Goal: Find specific fact: Find specific page/section

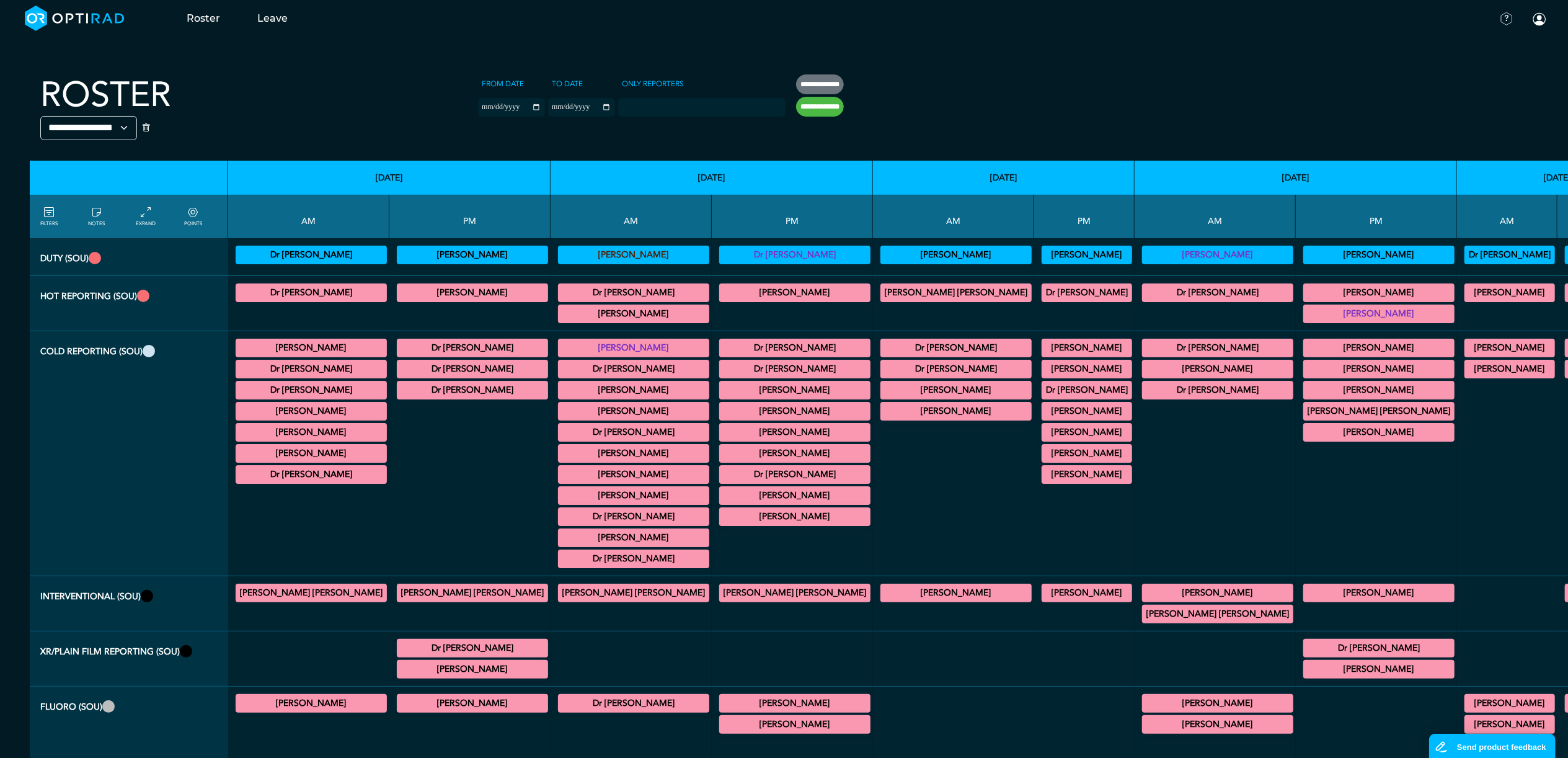
click at [796, 104] on input "**********" at bounding box center [820, 107] width 48 height 20
type input "**********"
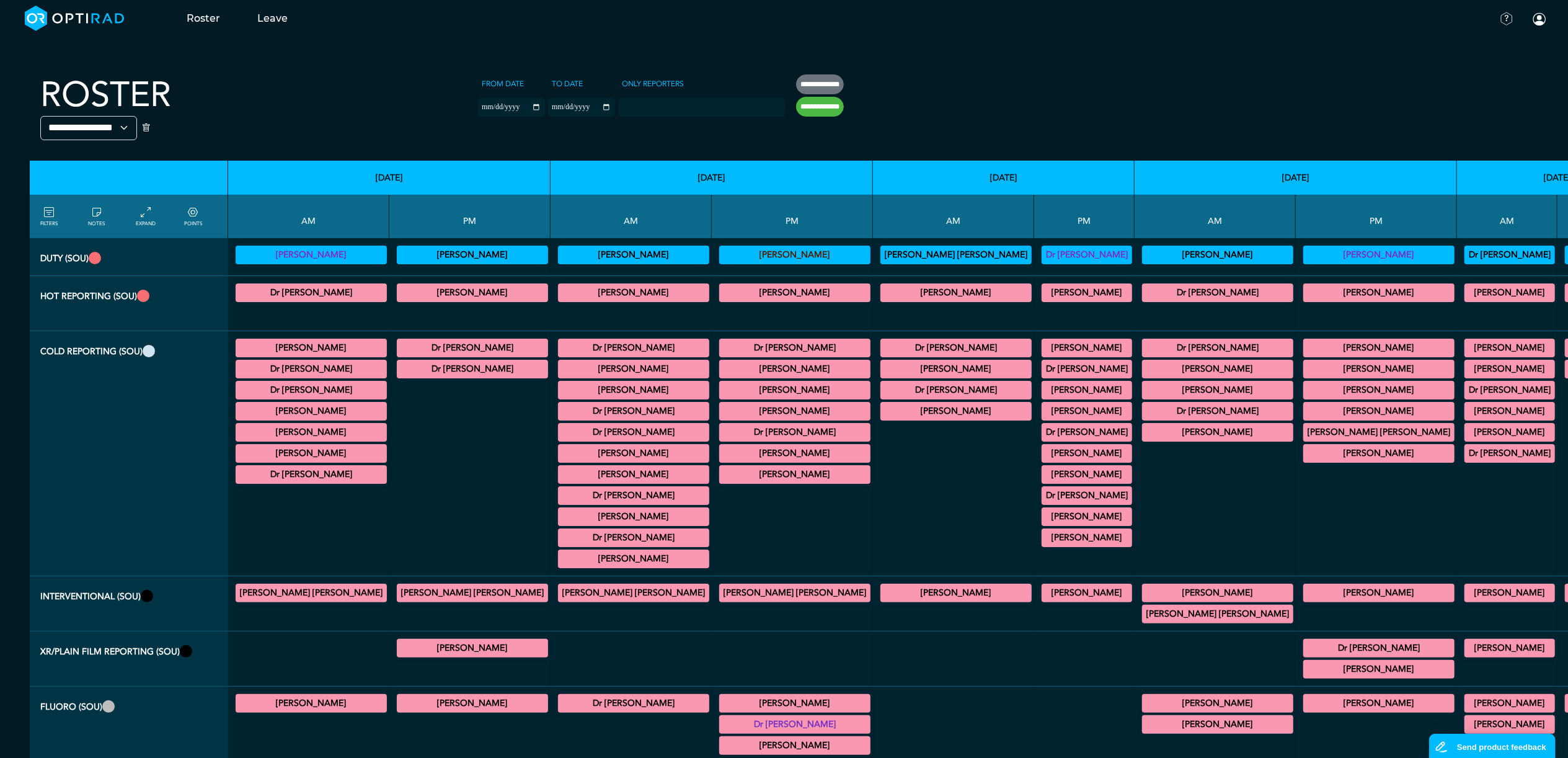
click at [288, 254] on summary "[PERSON_NAME]" at bounding box center [311, 254] width 147 height 15
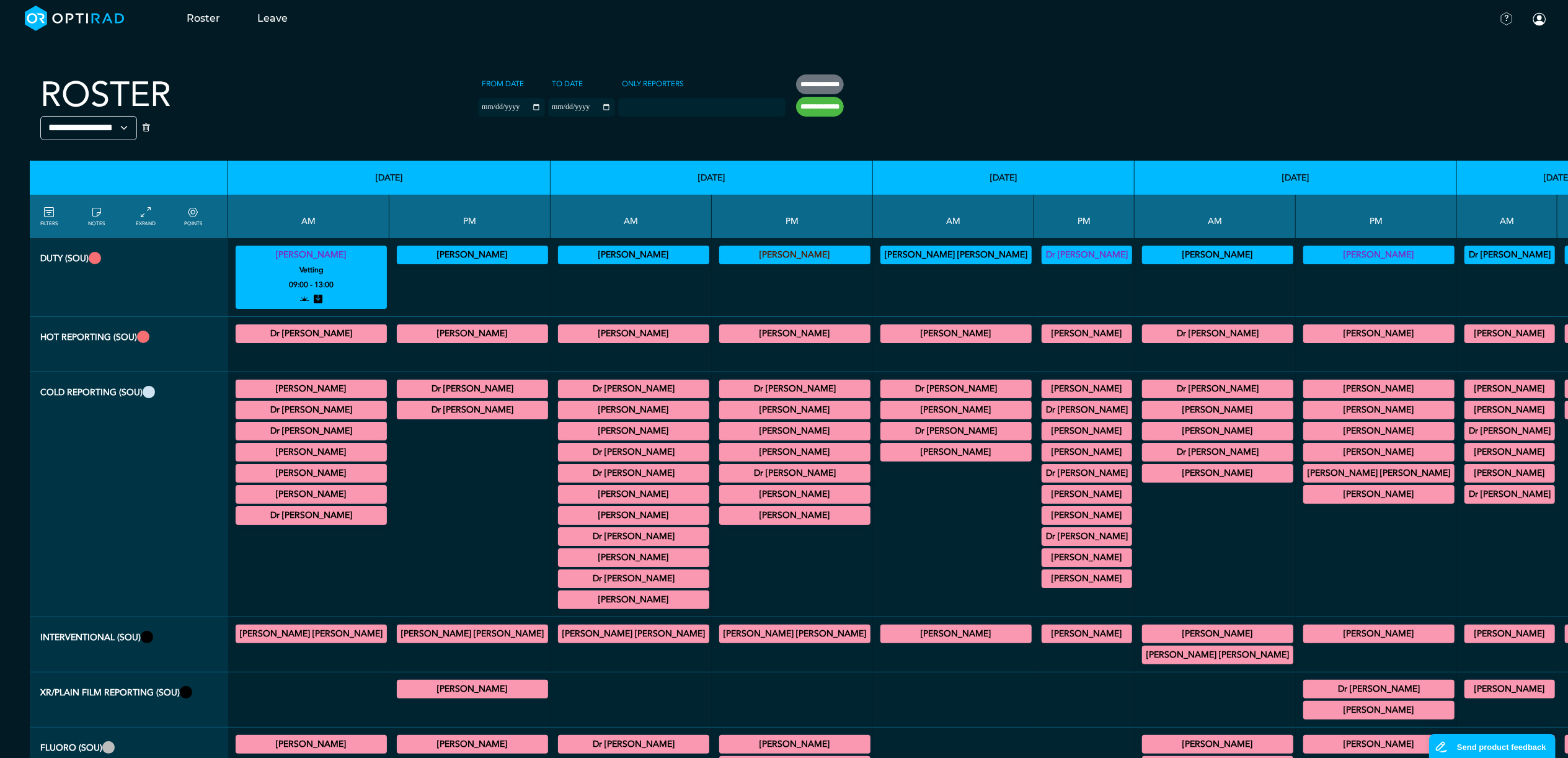
click at [288, 254] on summary "[PERSON_NAME]" at bounding box center [311, 254] width 147 height 15
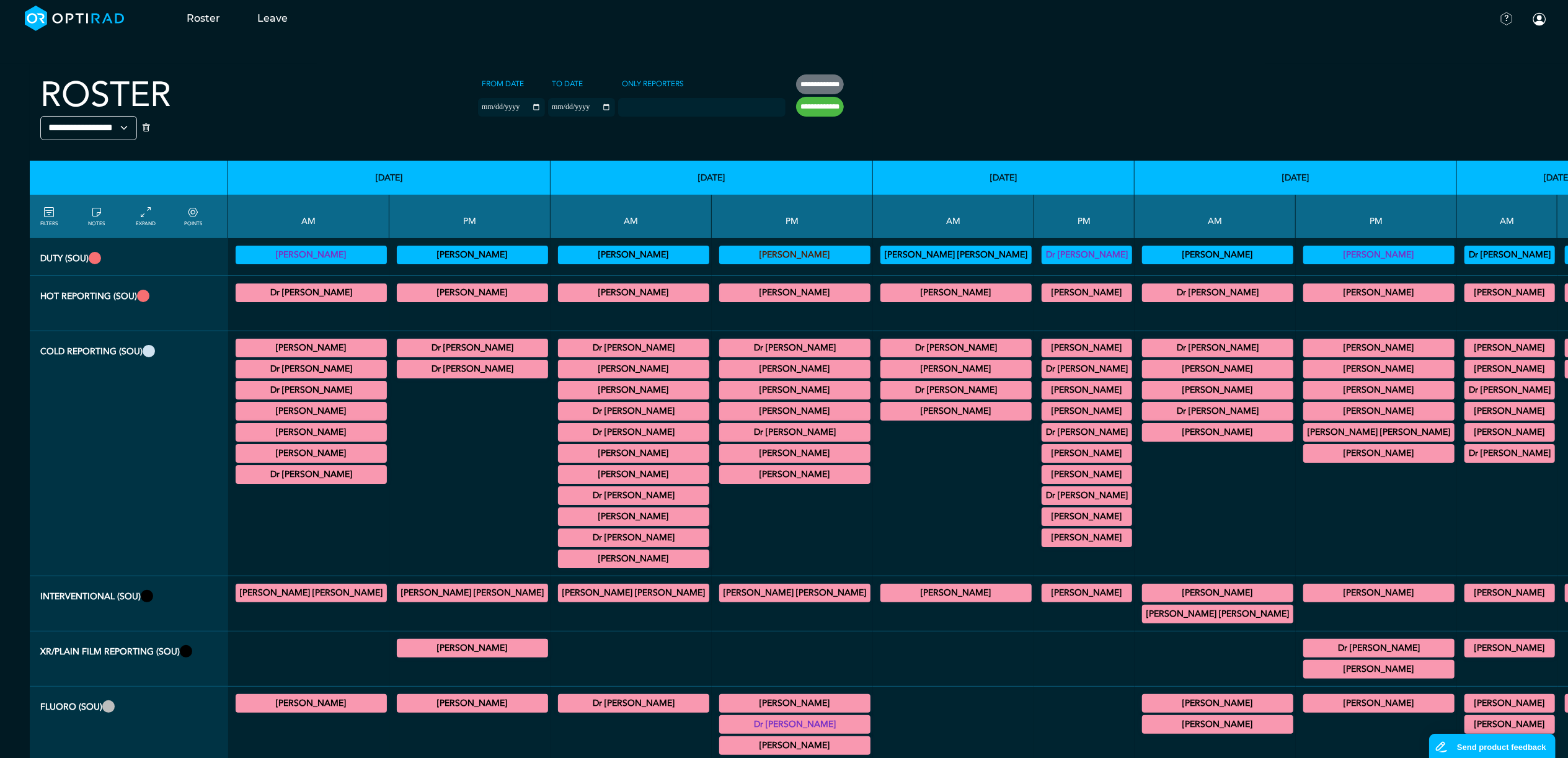
drag, startPoint x: 288, startPoint y: 254, endPoint x: 313, endPoint y: 256, distance: 25.1
click at [313, 256] on summary "[PERSON_NAME]" at bounding box center [311, 254] width 147 height 15
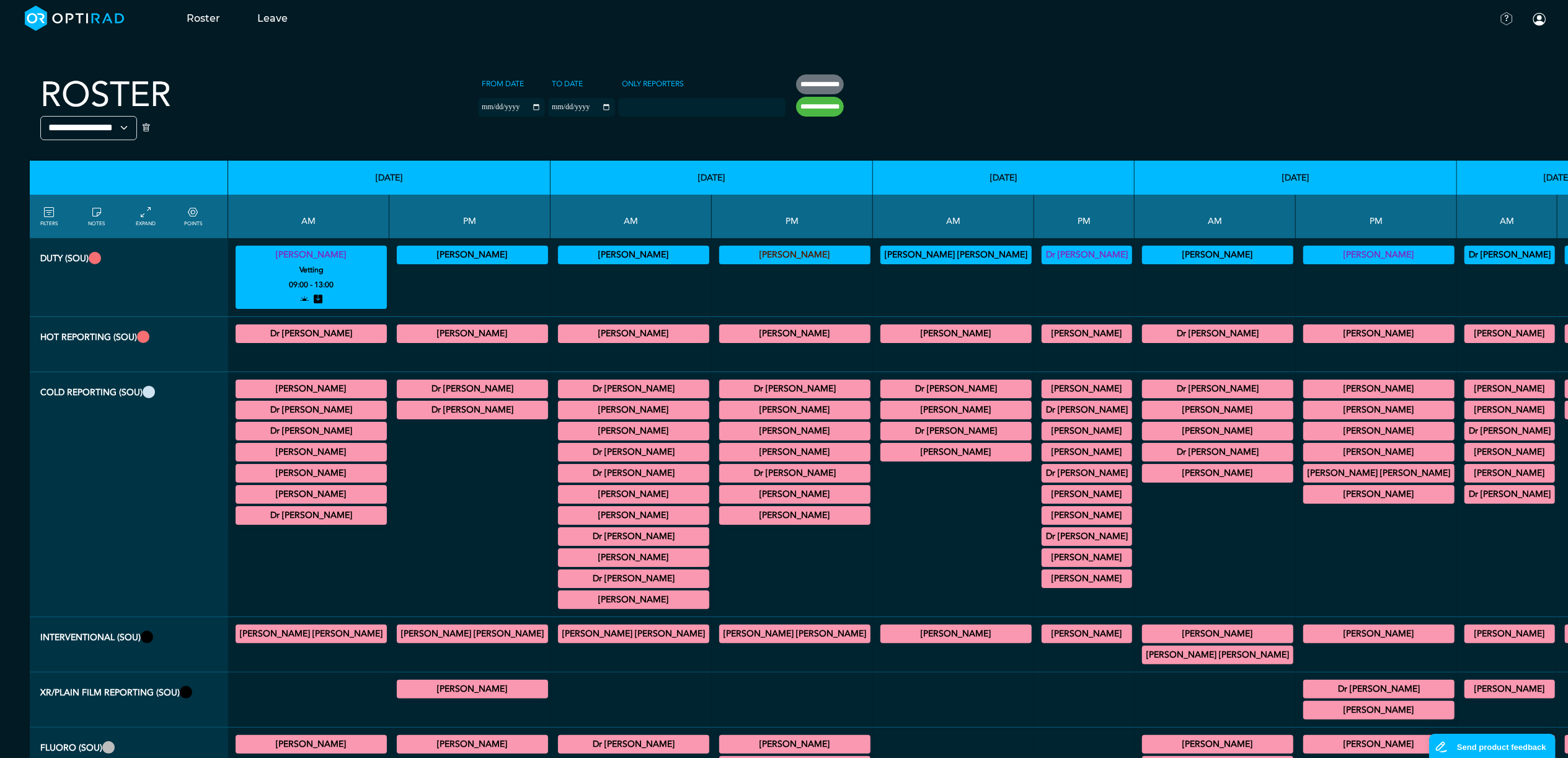
drag, startPoint x: 317, startPoint y: 256, endPoint x: 271, endPoint y: 256, distance: 46.0
click at [271, 256] on summary "[PERSON_NAME]" at bounding box center [311, 254] width 147 height 15
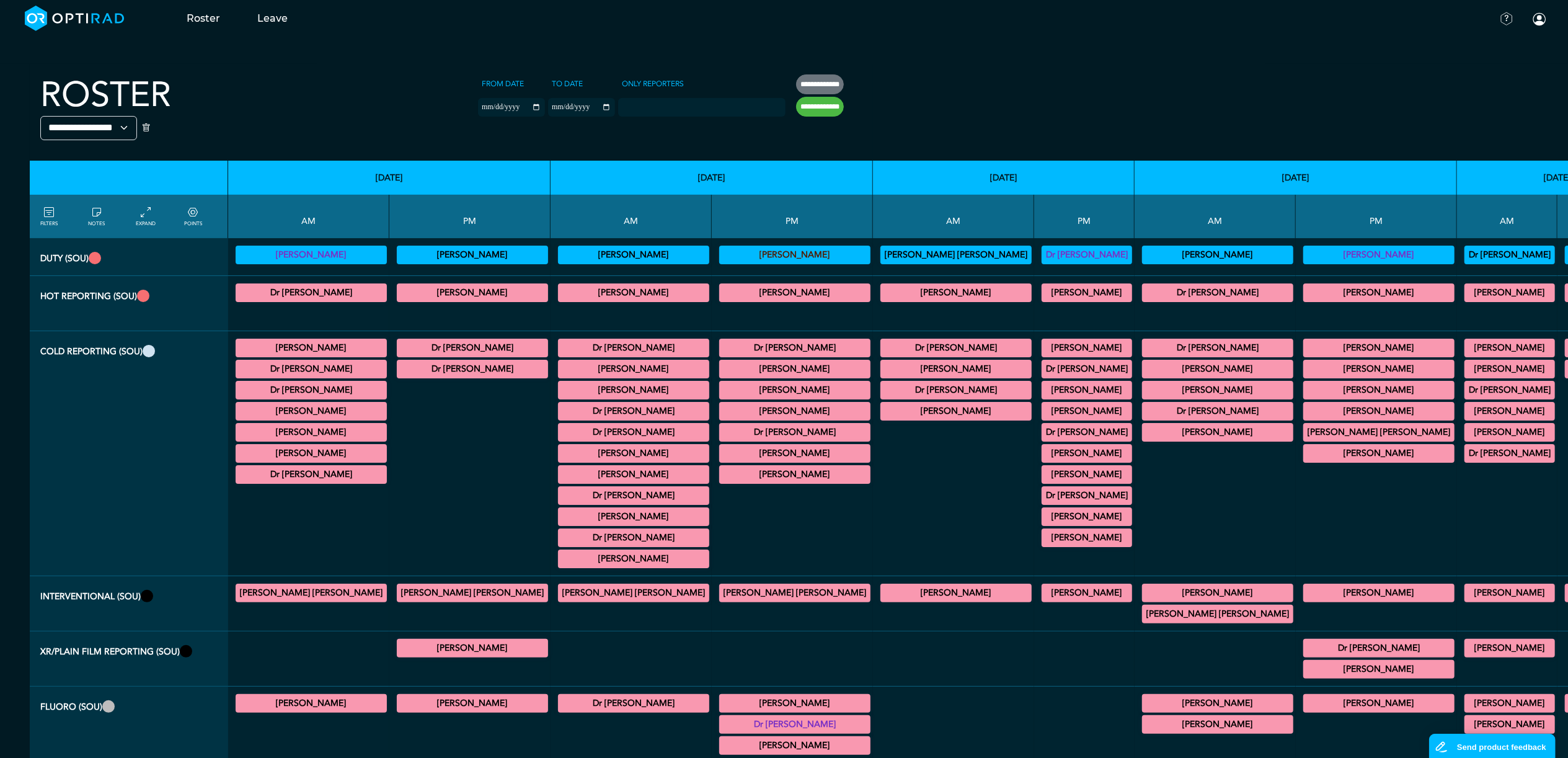
copy summary "[PERSON_NAME]"
click at [399, 252] on summary "[PERSON_NAME]" at bounding box center [473, 254] width 147 height 15
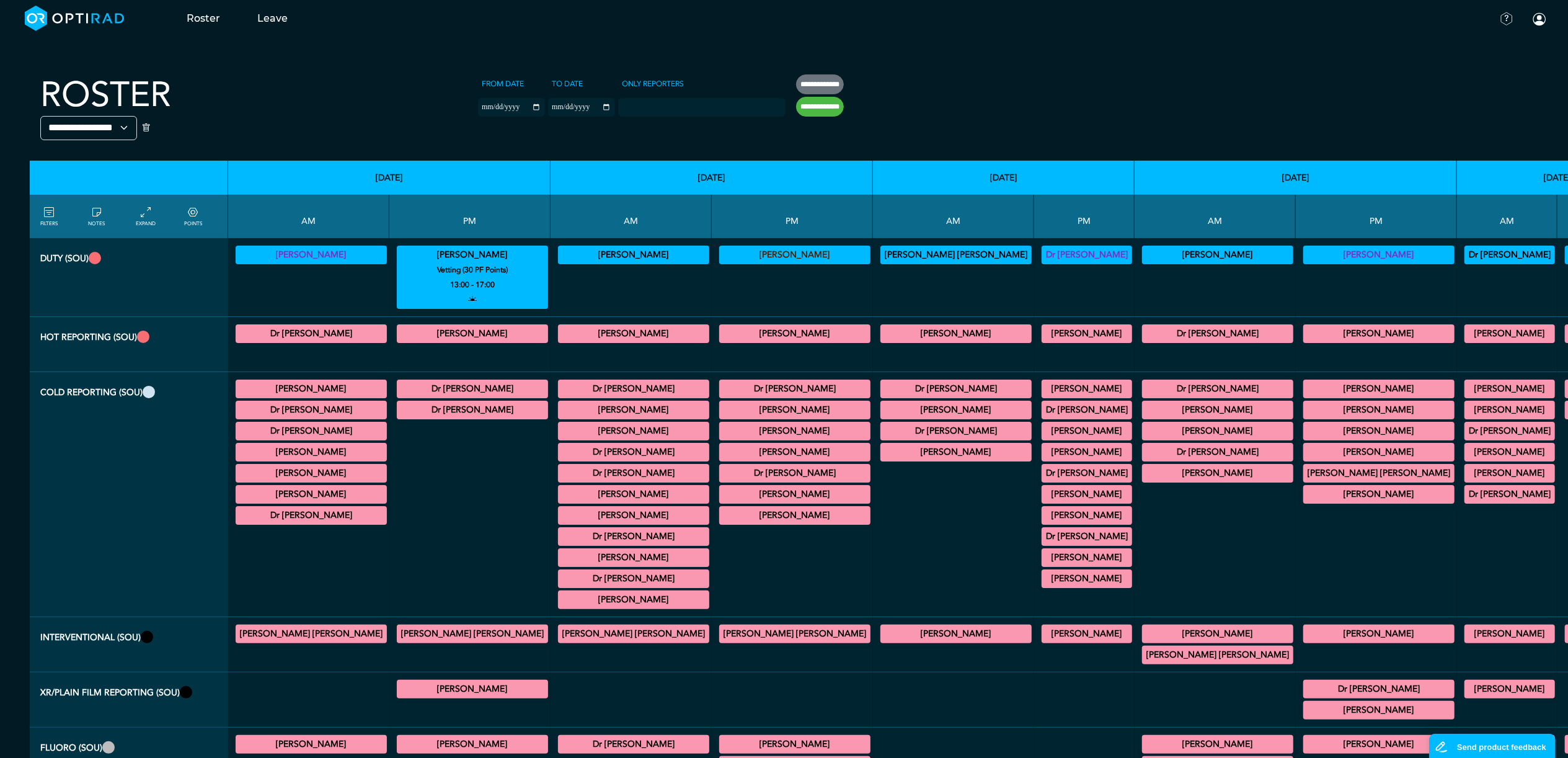
drag, startPoint x: 377, startPoint y: 256, endPoint x: 434, endPoint y: 256, distance: 57.0
click at [434, 256] on summary "[PERSON_NAME]" at bounding box center [473, 254] width 147 height 15
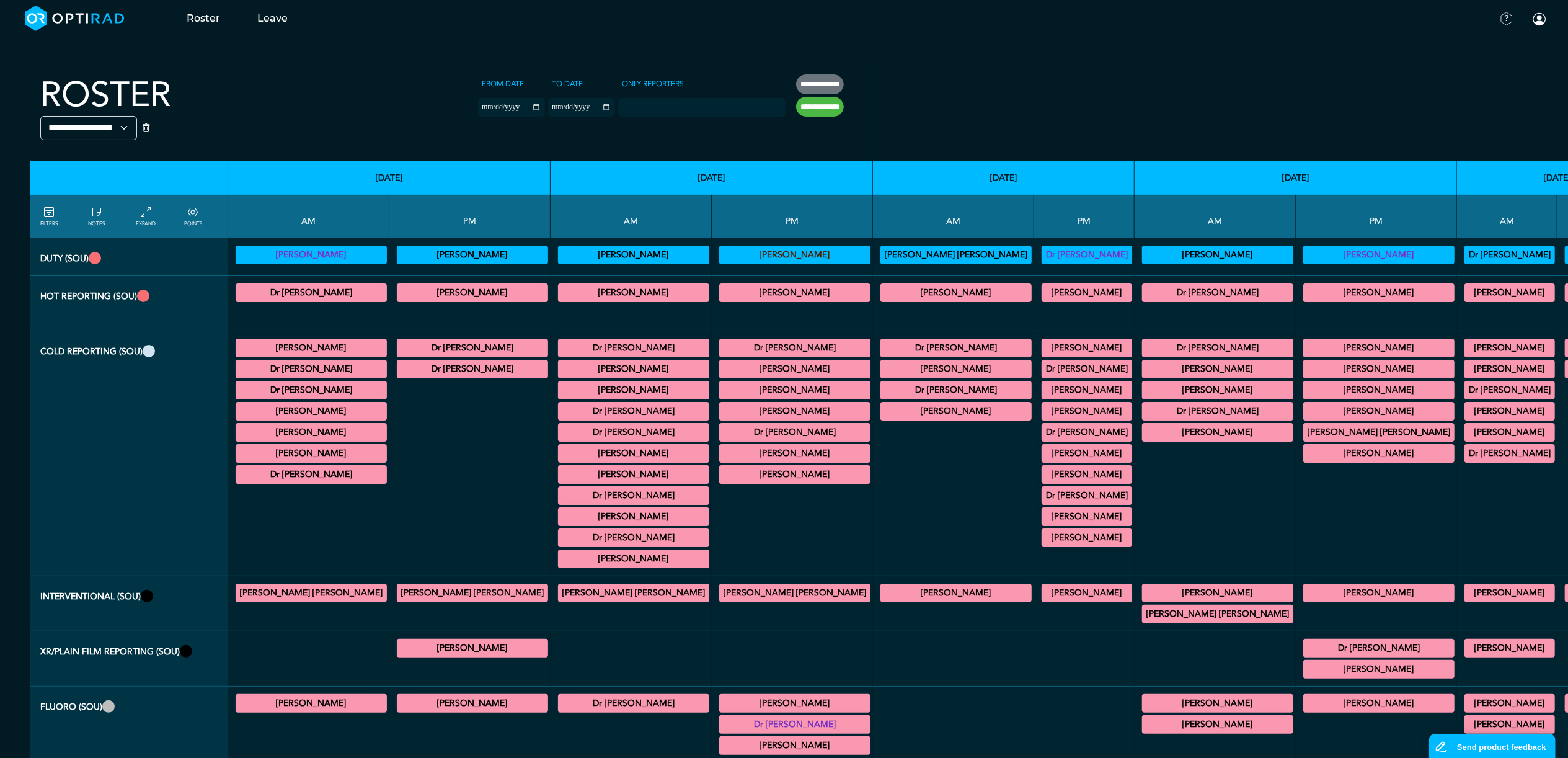
copy summary "[PERSON_NAME]"
click at [273, 293] on summary "Dr [PERSON_NAME]" at bounding box center [311, 292] width 147 height 15
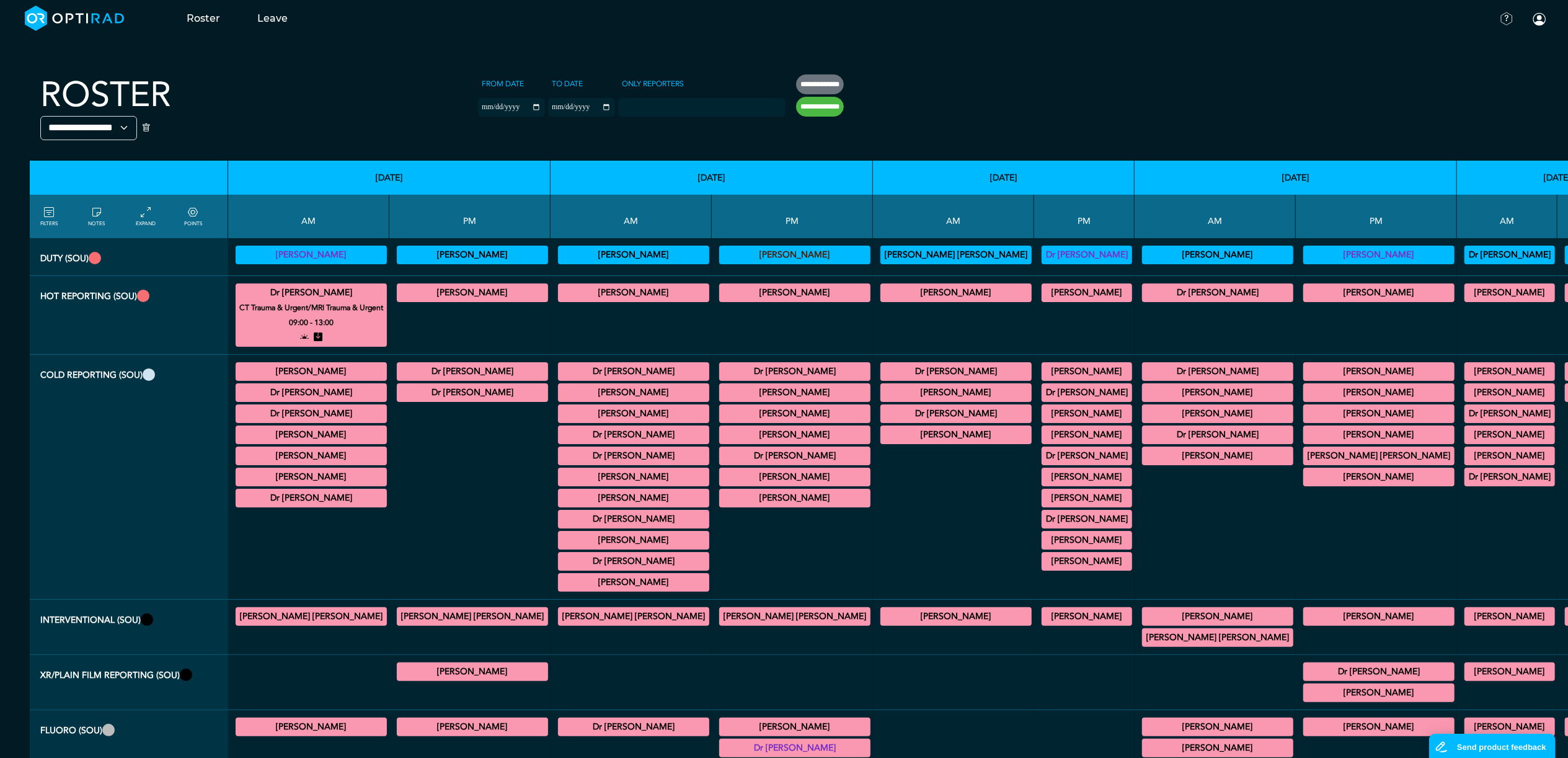
drag, startPoint x: 265, startPoint y: 293, endPoint x: 323, endPoint y: 292, distance: 58.0
click at [323, 292] on summary "Dr [PERSON_NAME]" at bounding box center [311, 292] width 147 height 15
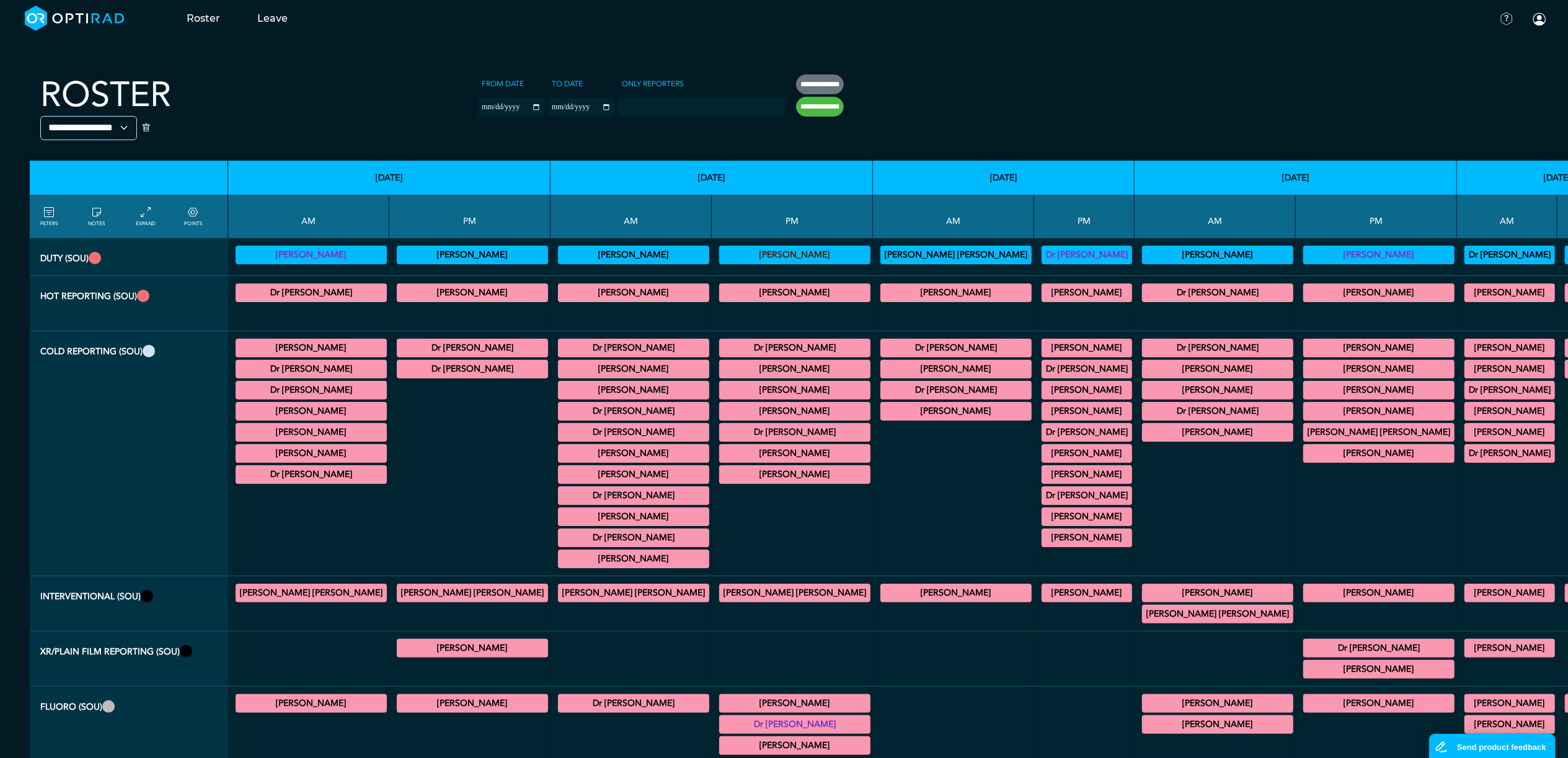
copy summary "[PERSON_NAME]"
click at [399, 294] on summary "[PERSON_NAME]" at bounding box center [473, 292] width 147 height 15
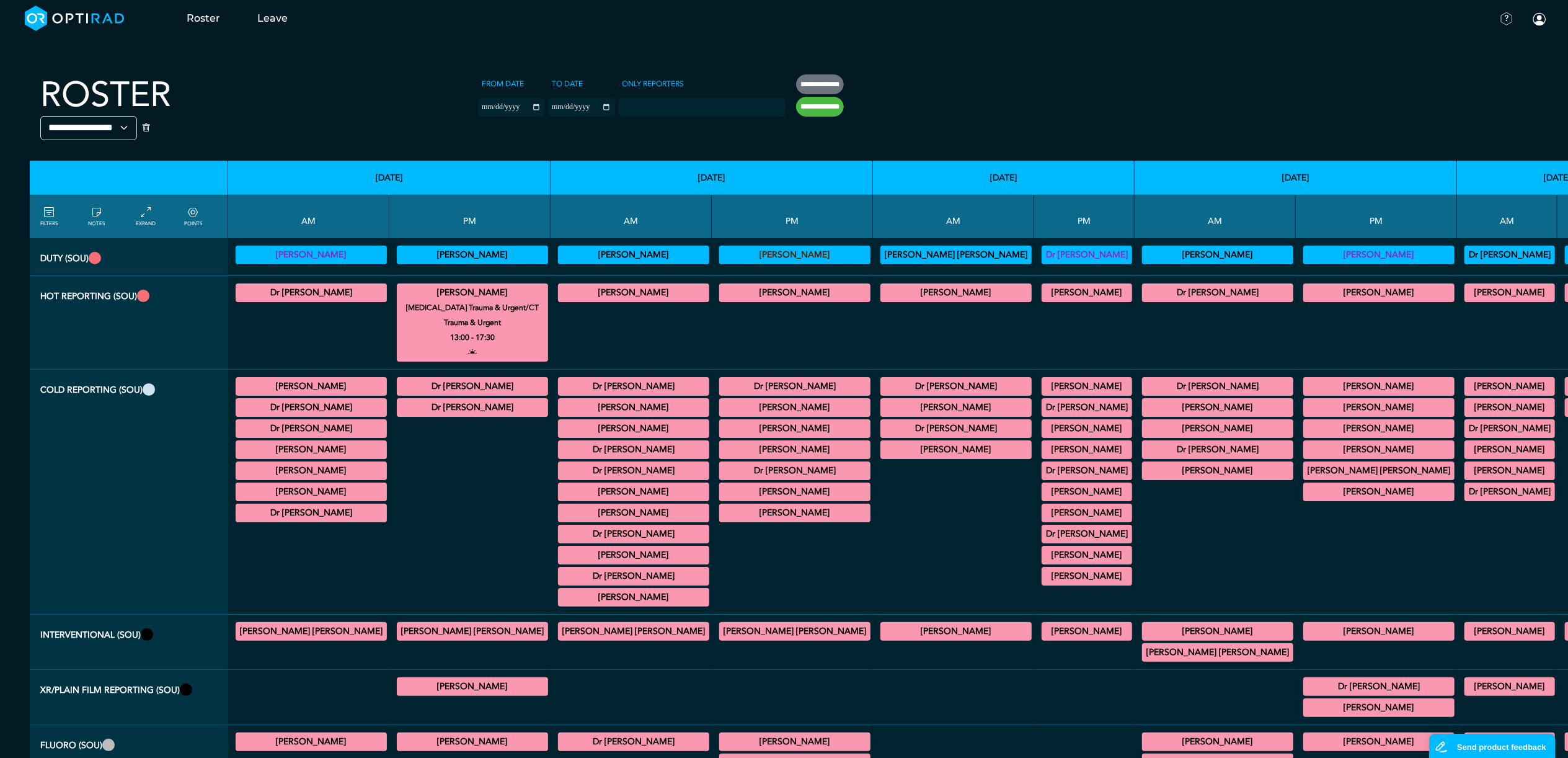
drag, startPoint x: 377, startPoint y: 291, endPoint x: 435, endPoint y: 291, distance: 58.0
click at [435, 291] on summary "[PERSON_NAME]" at bounding box center [473, 292] width 147 height 15
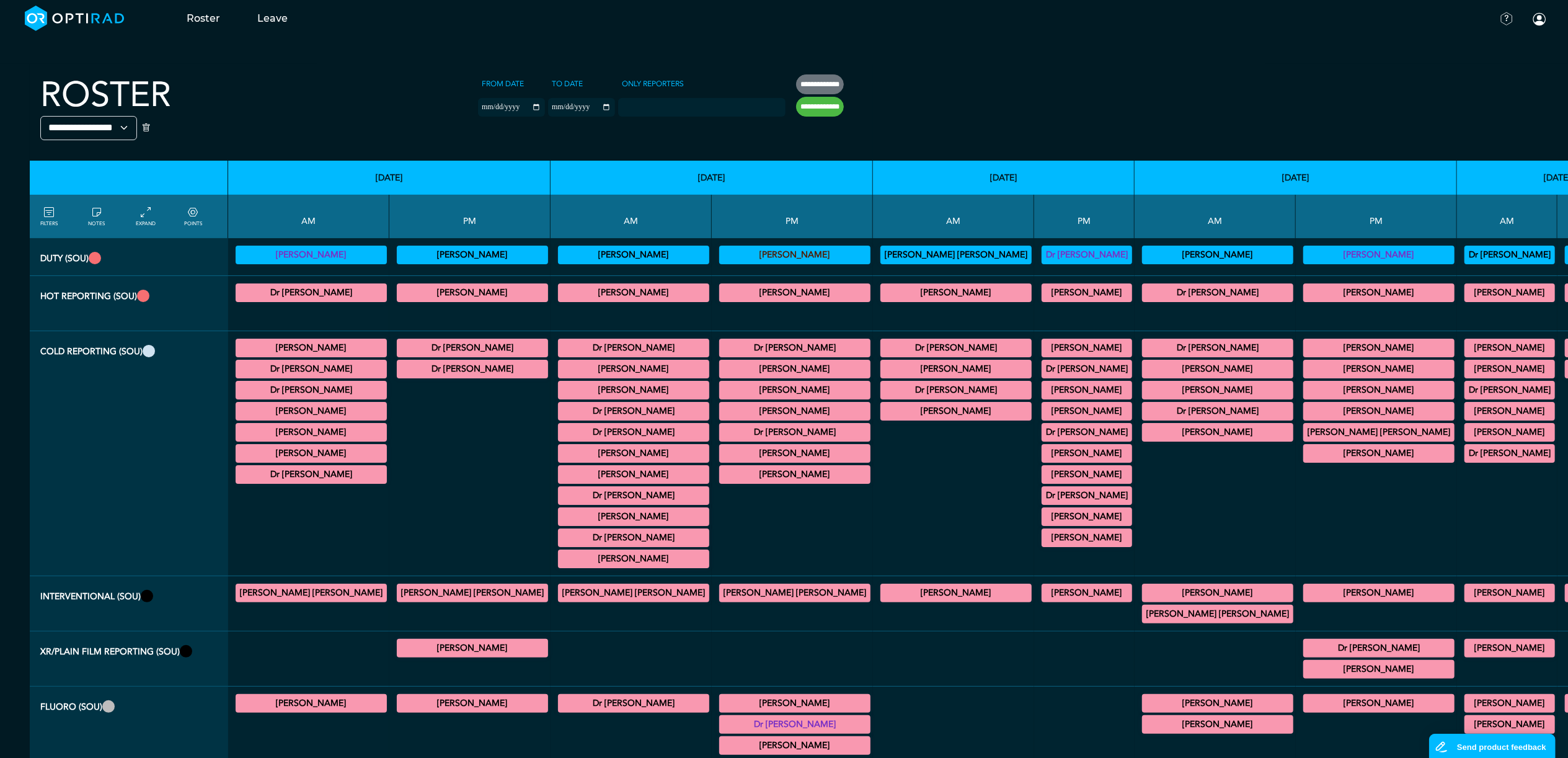
copy summary "[PERSON_NAME]"
